Goal: Navigation & Orientation: Find specific page/section

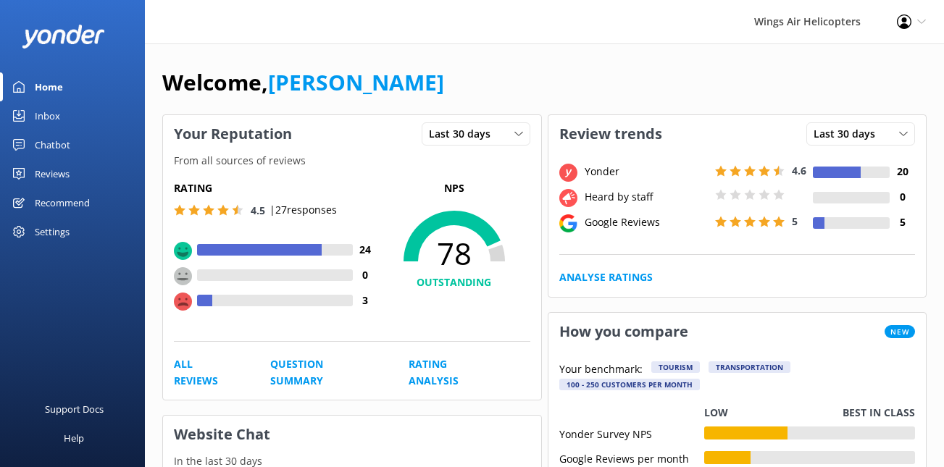
click at [75, 166] on link "Reviews" at bounding box center [72, 173] width 145 height 29
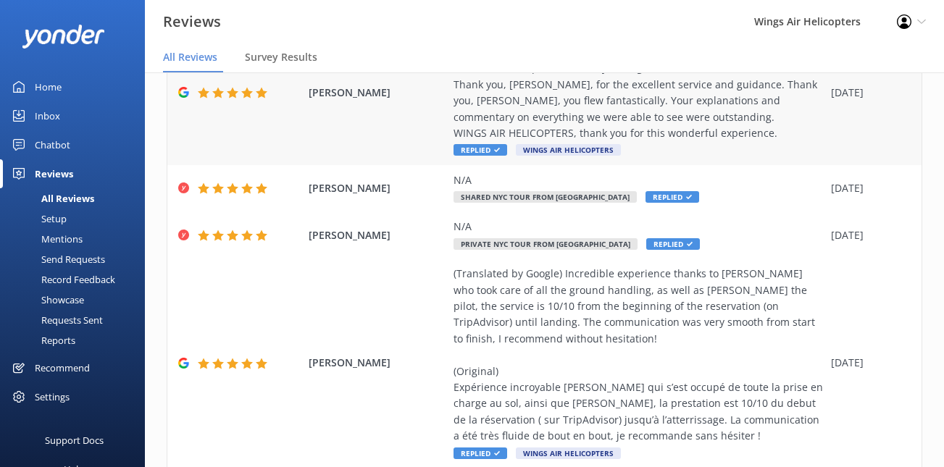
scroll to position [175, 0]
